Goal: Task Accomplishment & Management: Use online tool/utility

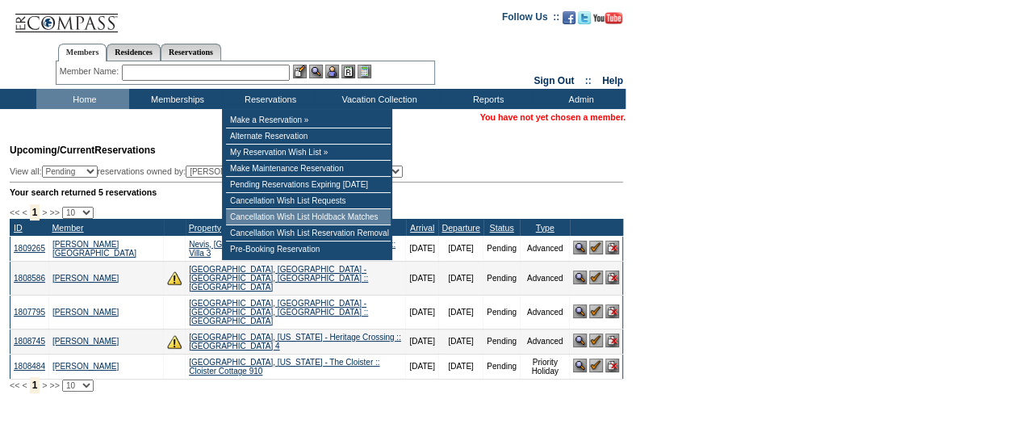
click at [346, 224] on td "Cancellation Wish List Holdback Matches" at bounding box center [308, 217] width 165 height 16
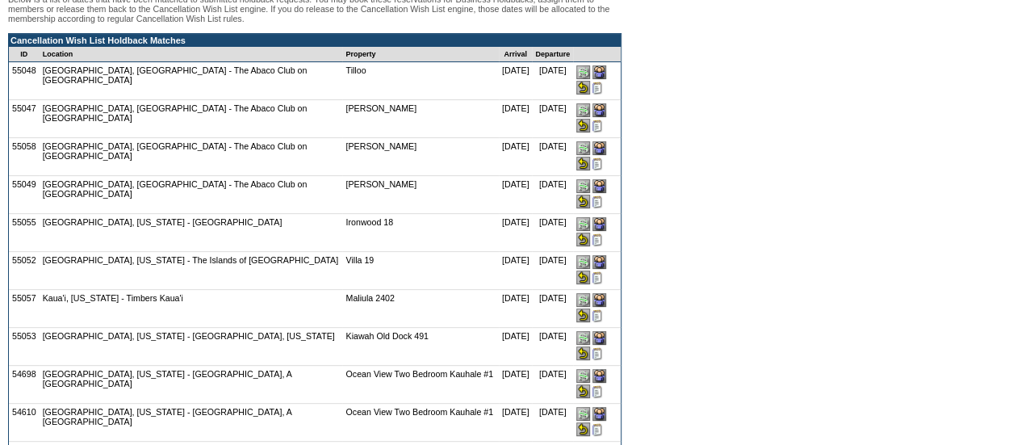
scroll to position [161, 0]
click at [590, 232] on input "image" at bounding box center [583, 239] width 14 height 14
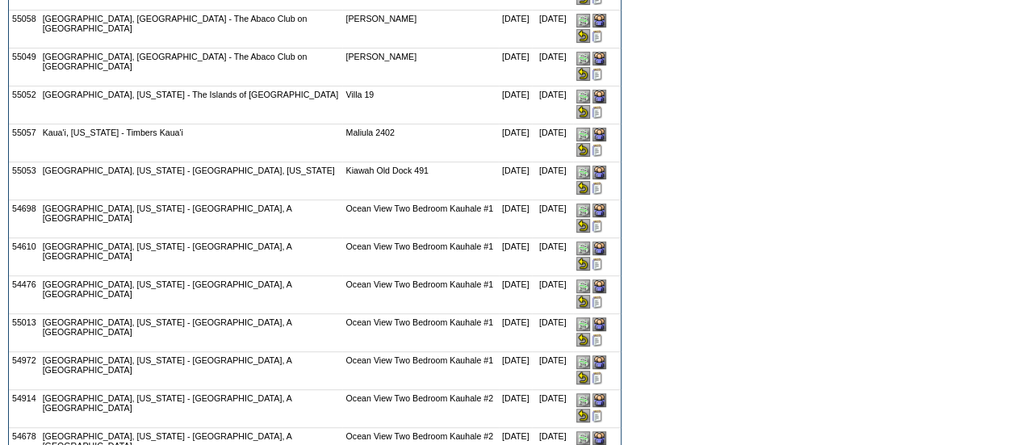
scroll to position [323, 0]
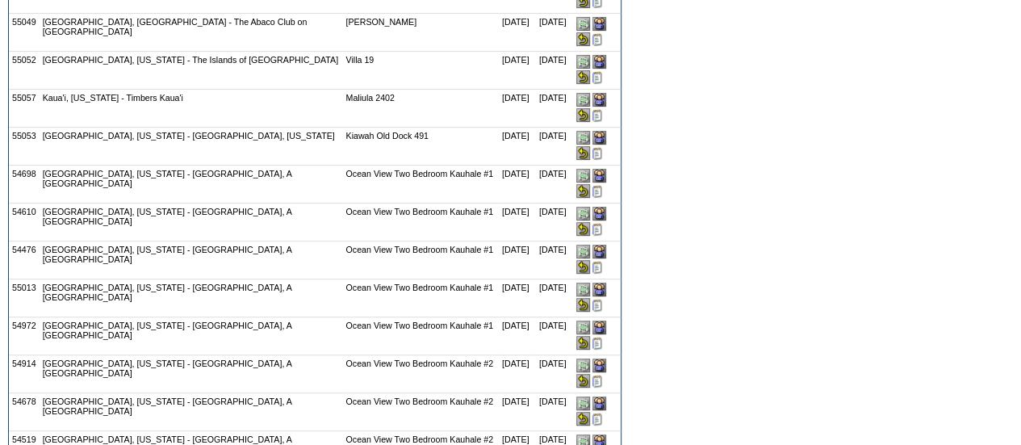
click at [590, 70] on input "image" at bounding box center [583, 77] width 14 height 14
